Goal: Information Seeking & Learning: Learn about a topic

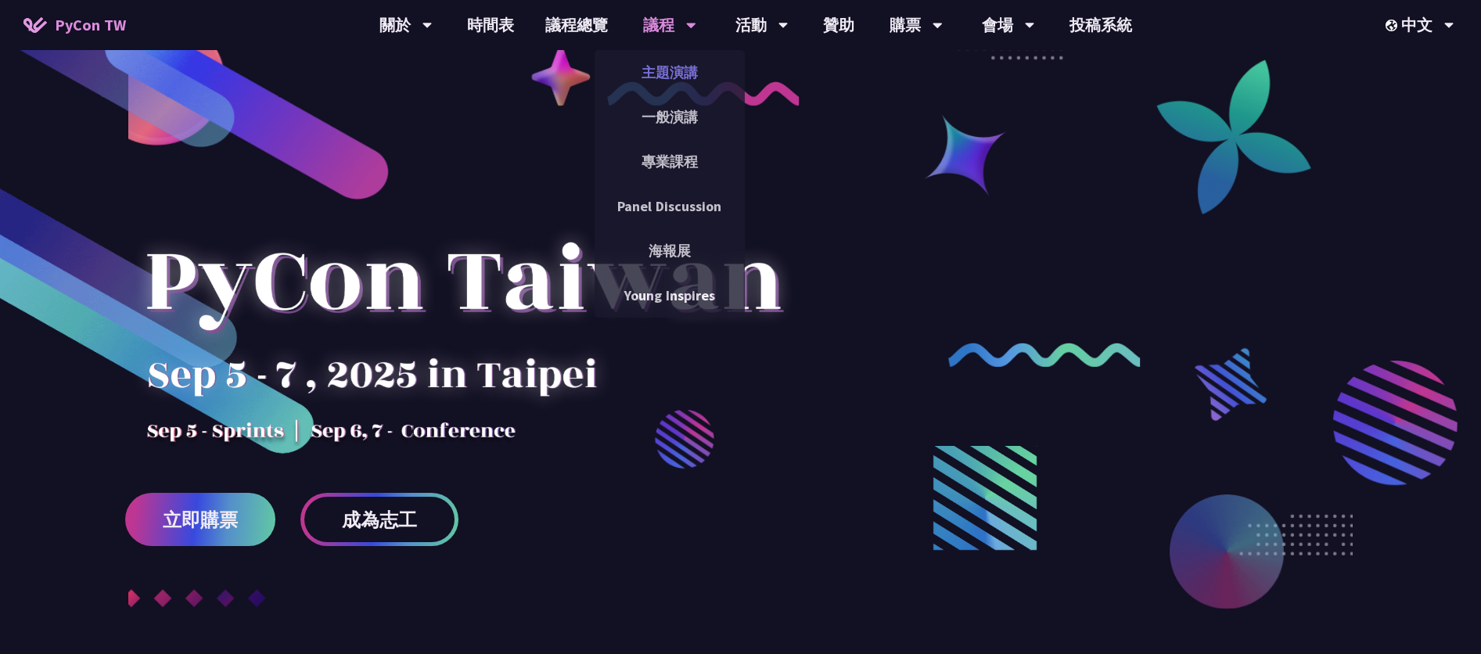
click at [682, 69] on link "主題演講" at bounding box center [670, 72] width 150 height 37
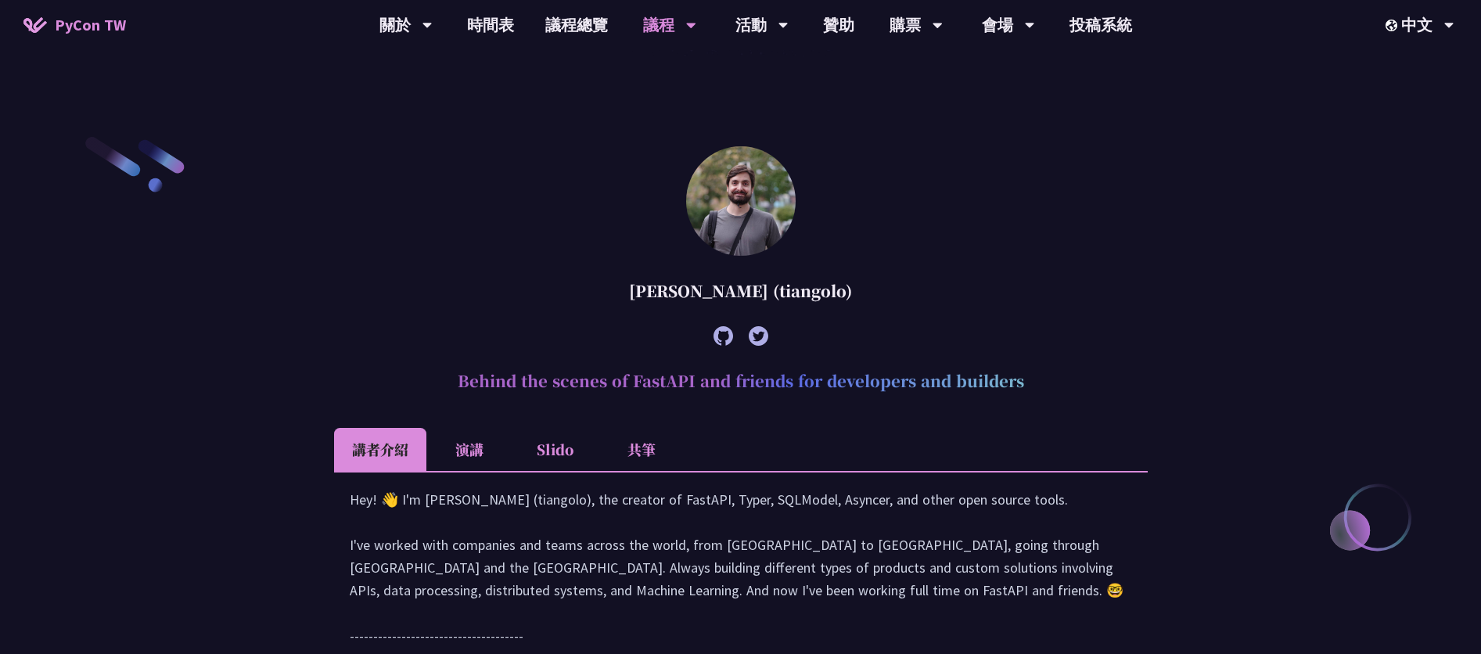
scroll to position [469, 0]
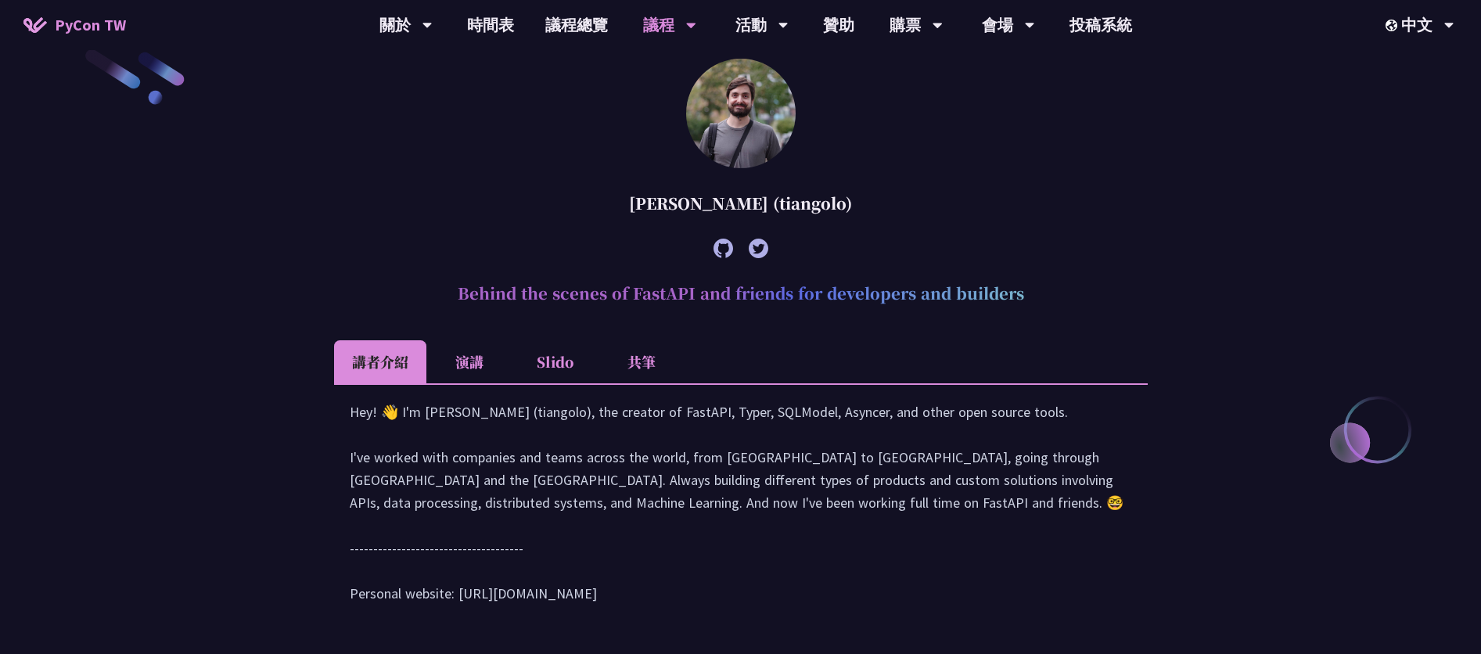
click at [544, 352] on li "Slido" at bounding box center [555, 361] width 86 height 43
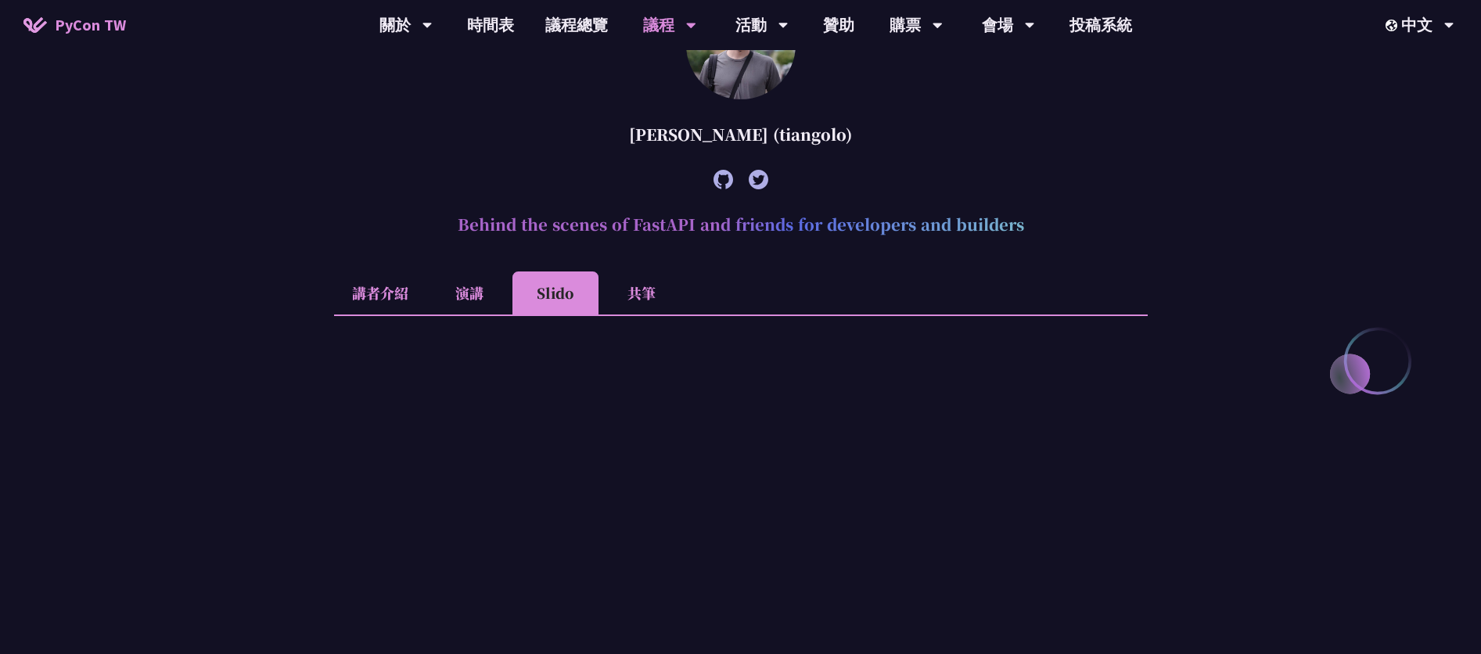
scroll to position [532, 0]
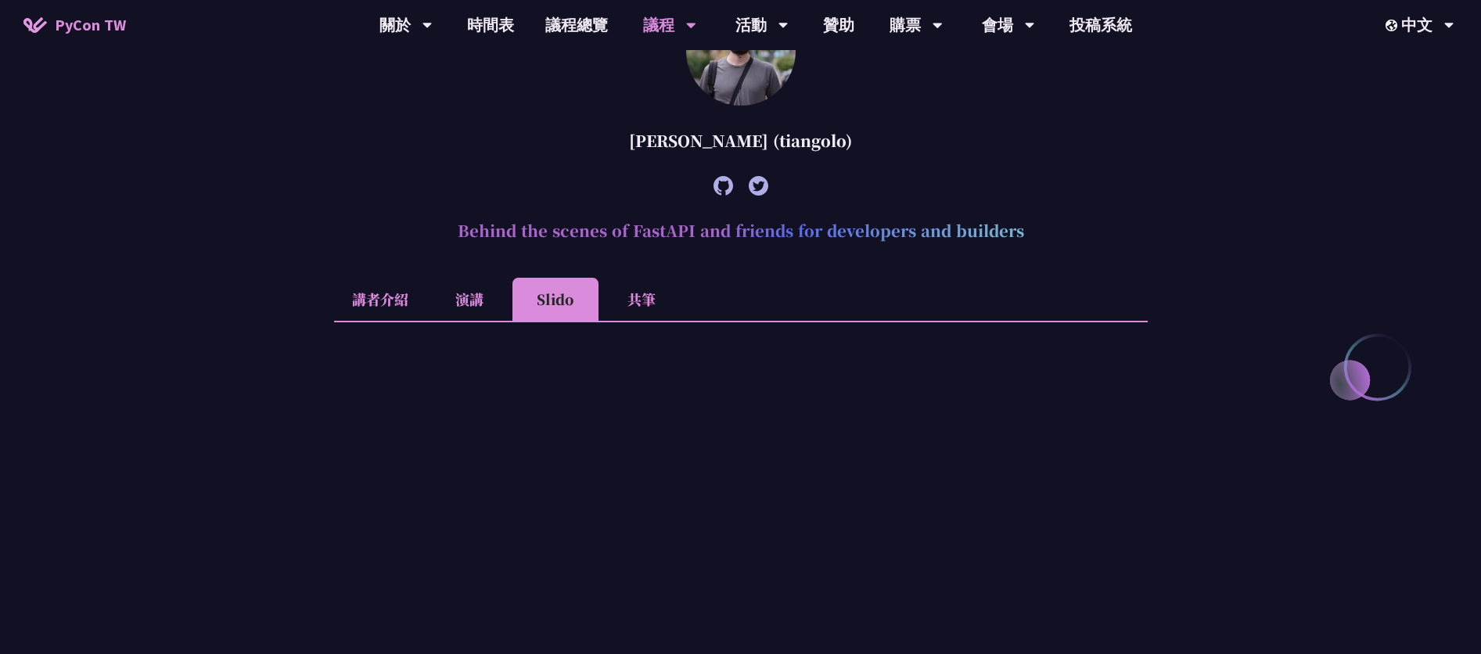
click at [483, 286] on li "演講" at bounding box center [469, 299] width 86 height 43
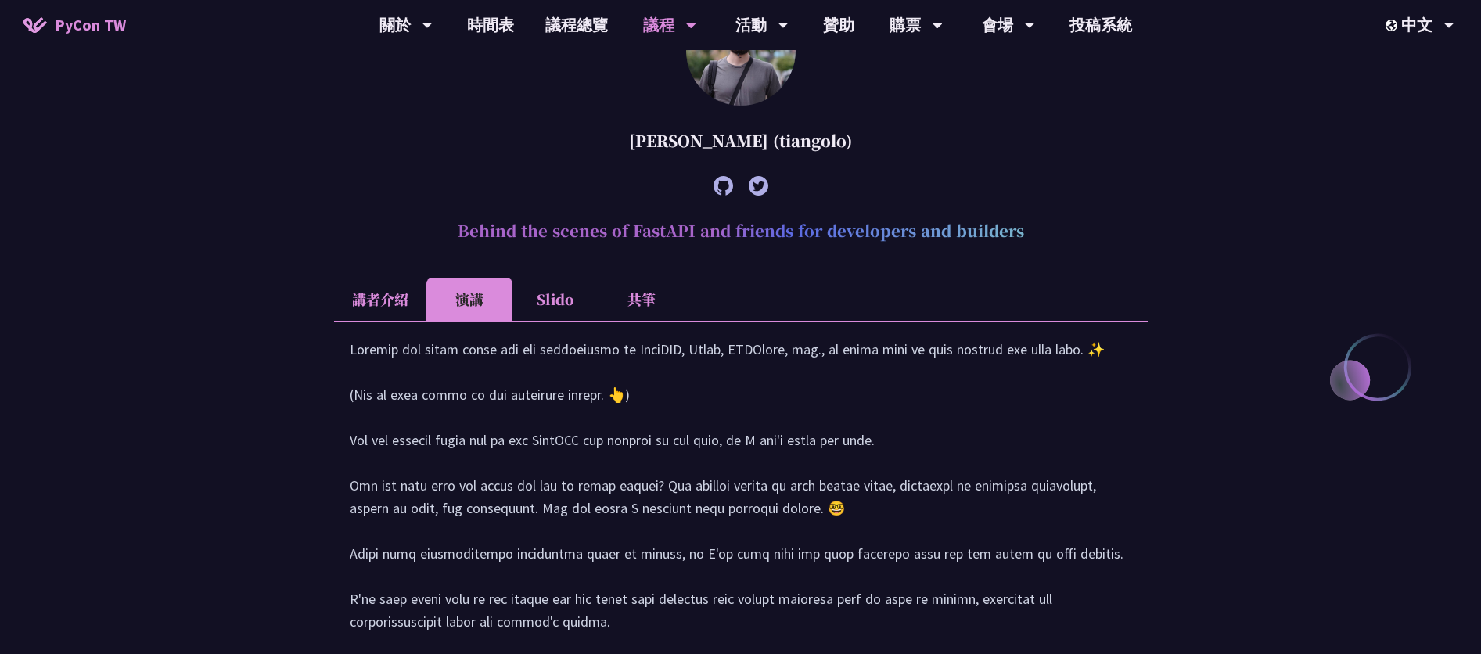
click at [652, 287] on li "共筆" at bounding box center [641, 299] width 86 height 43
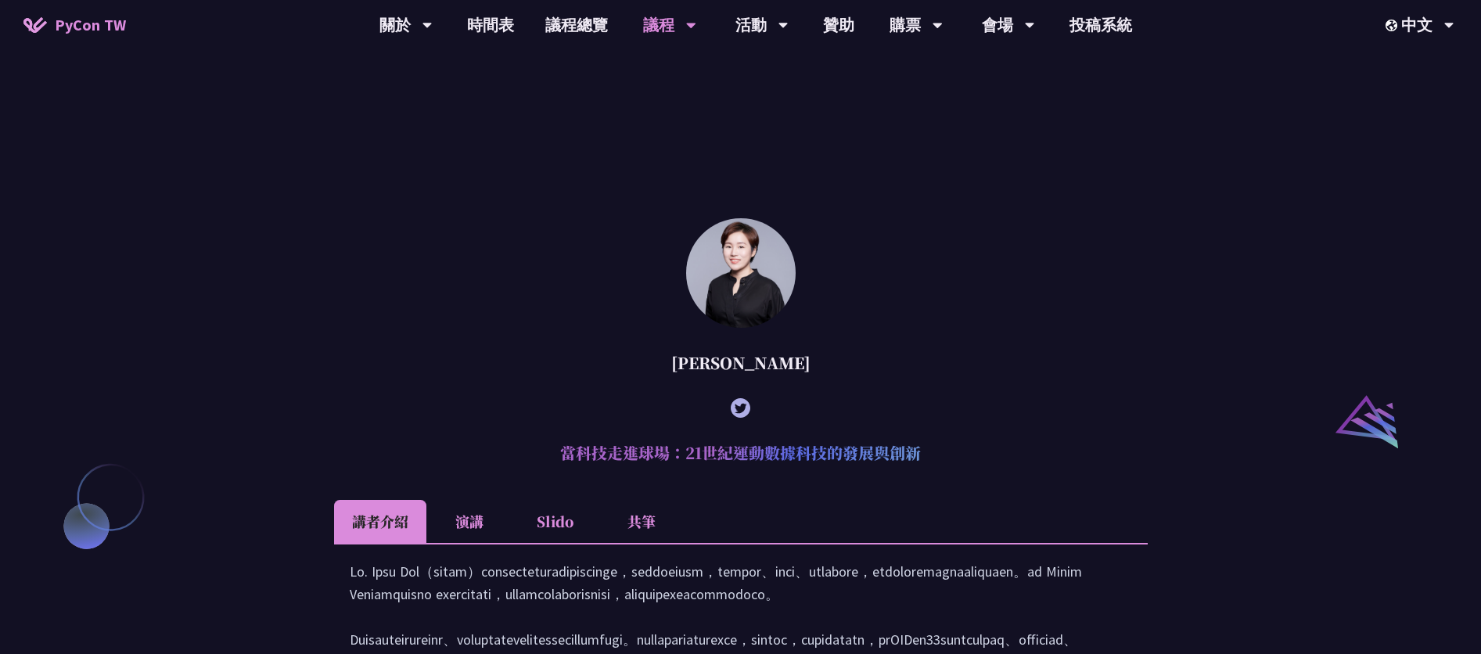
scroll to position [1439, 0]
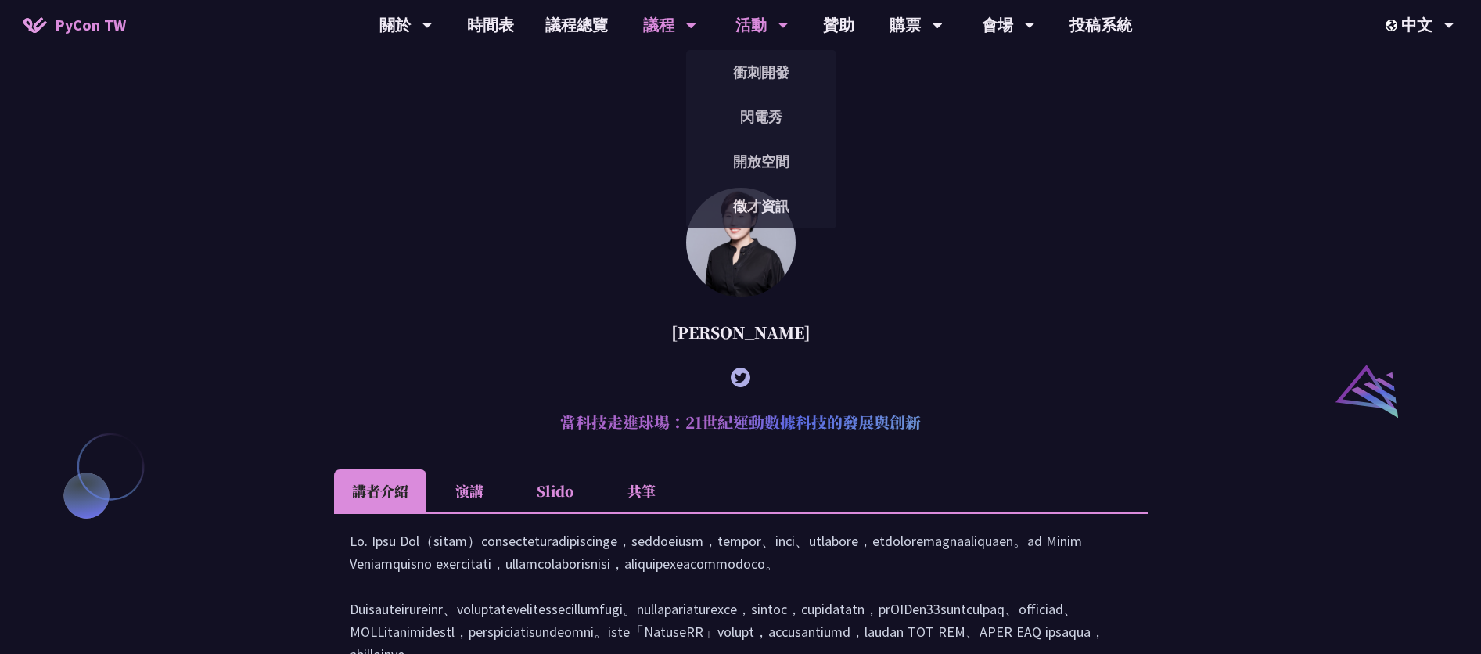
click at [748, 36] on div "活動" at bounding box center [761, 25] width 53 height 50
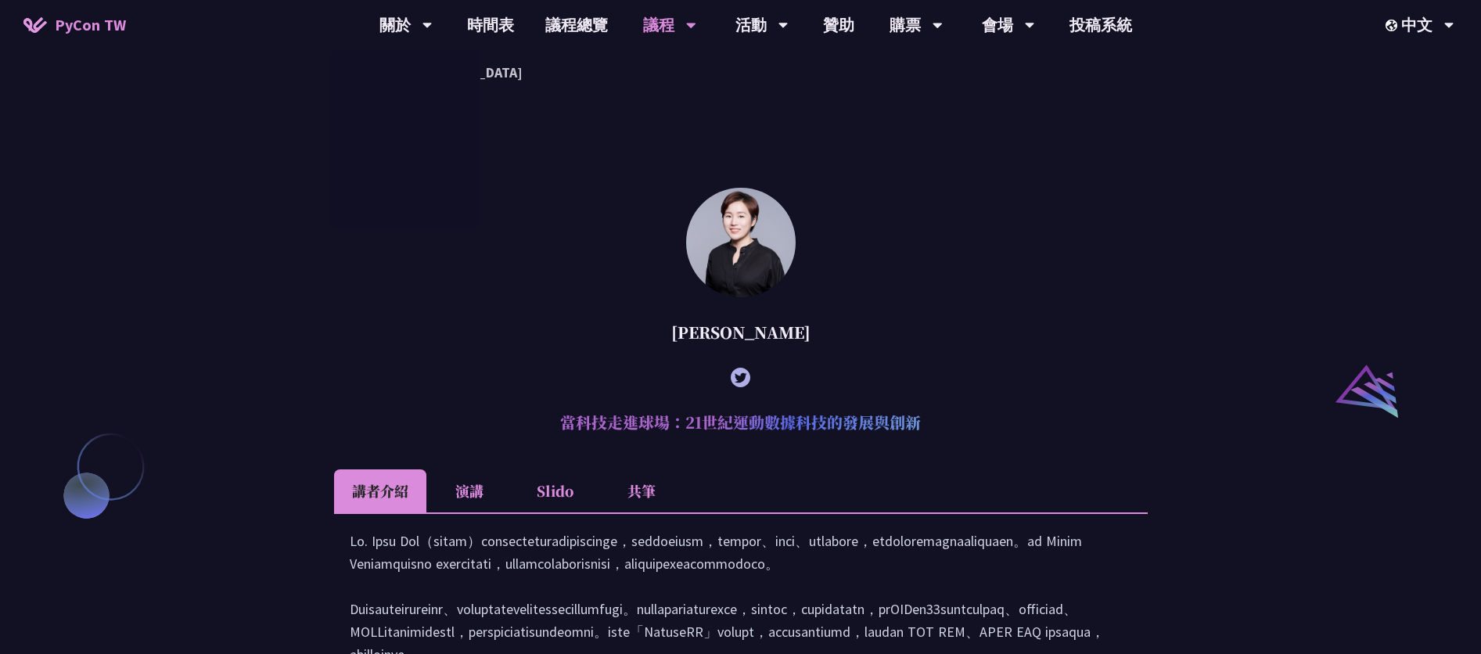
click at [483, 253] on article "[PERSON_NAME] 當科技走進球場：21世紀運動數據科技的發展與創新 講者介紹 演講 Slido 共筆" at bounding box center [741, 556] width 814 height 736
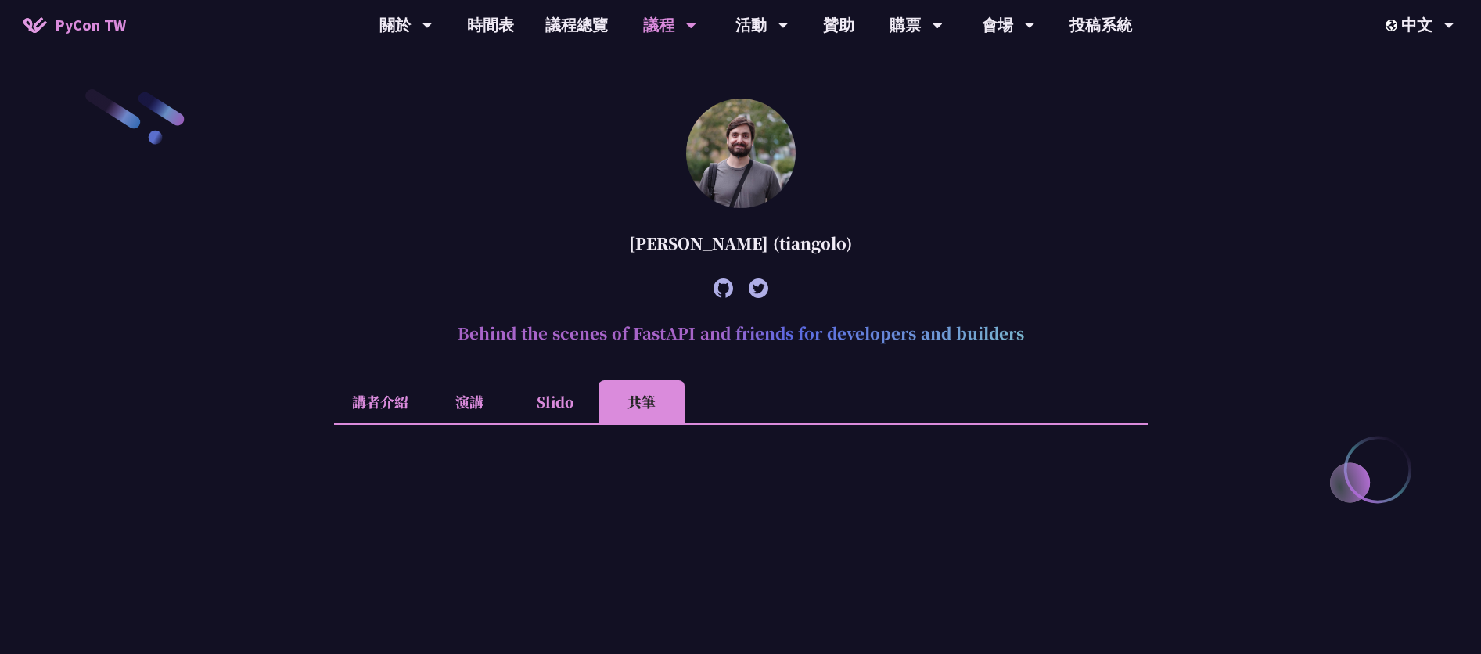
scroll to position [438, 0]
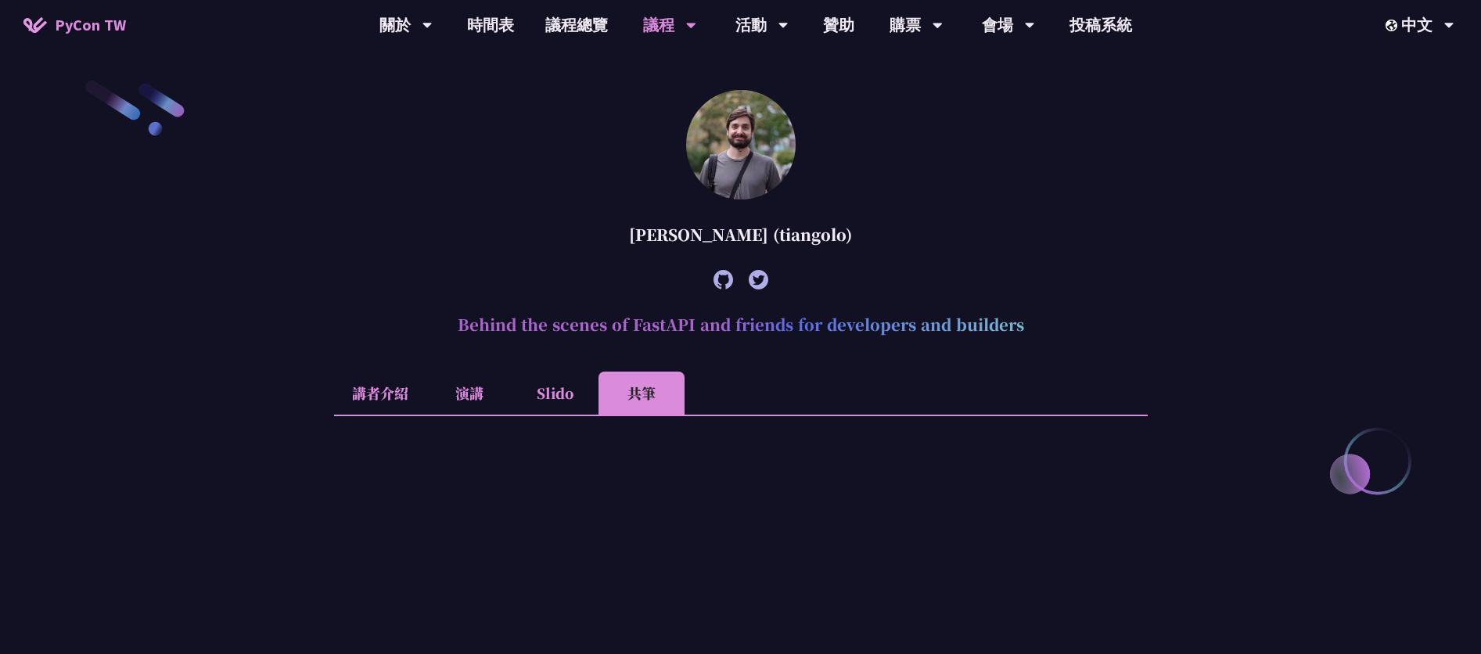
click at [549, 384] on li "Slido" at bounding box center [555, 393] width 86 height 43
click at [460, 288] on div at bounding box center [741, 279] width 814 height 43
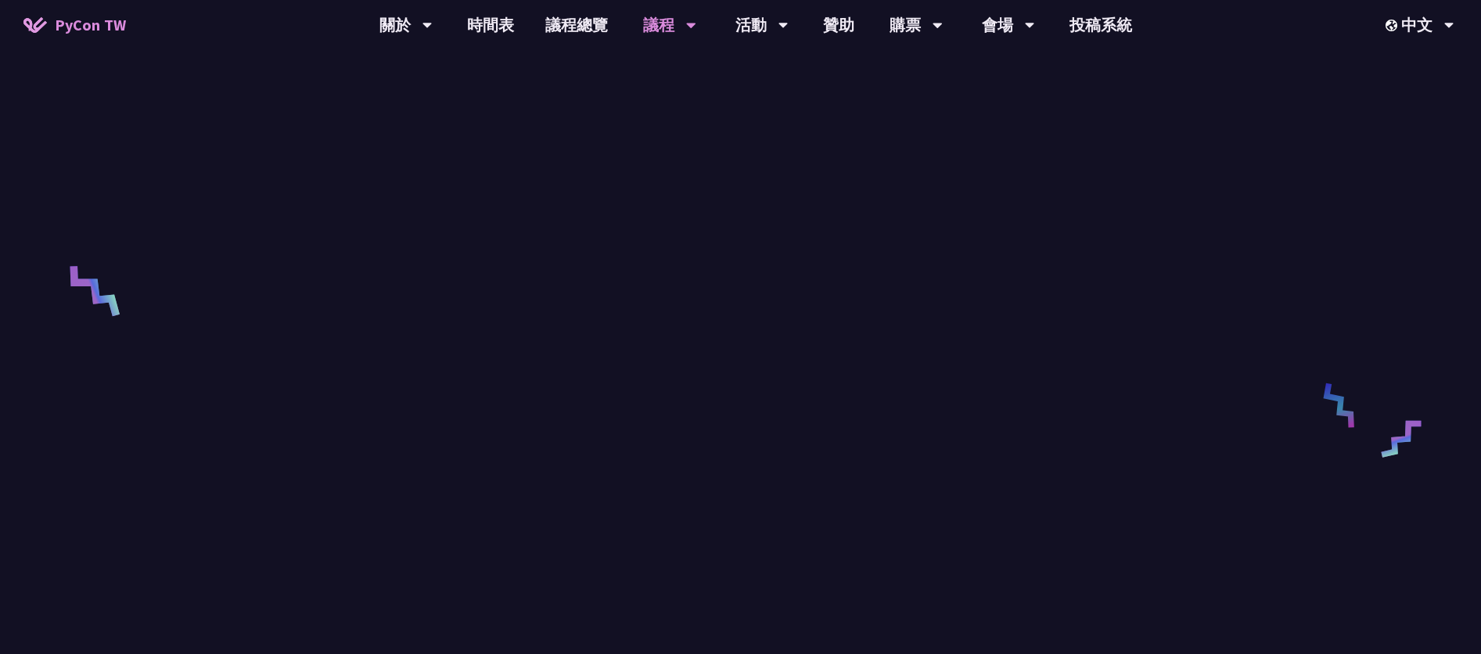
scroll to position [939, 0]
